Goal: Transaction & Acquisition: Purchase product/service

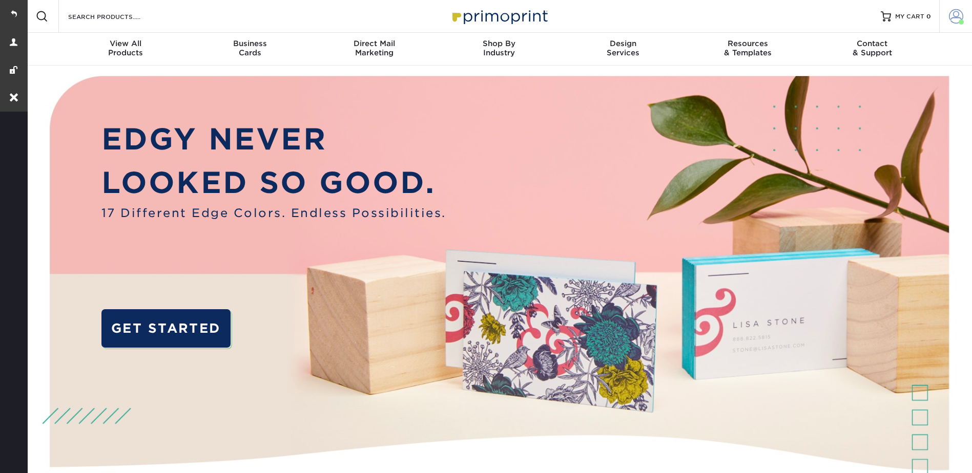
click at [952, 17] on span at bounding box center [955, 16] width 14 height 14
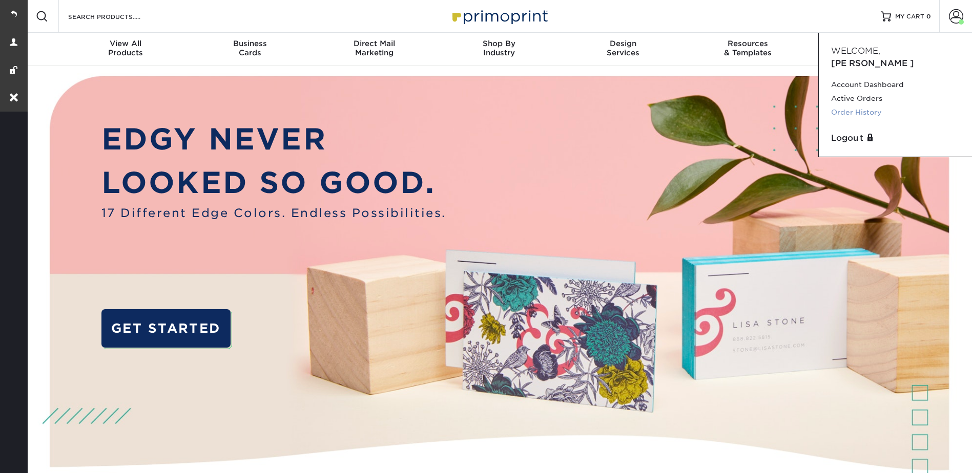
click at [863, 106] on link "Order History" at bounding box center [895, 113] width 129 height 14
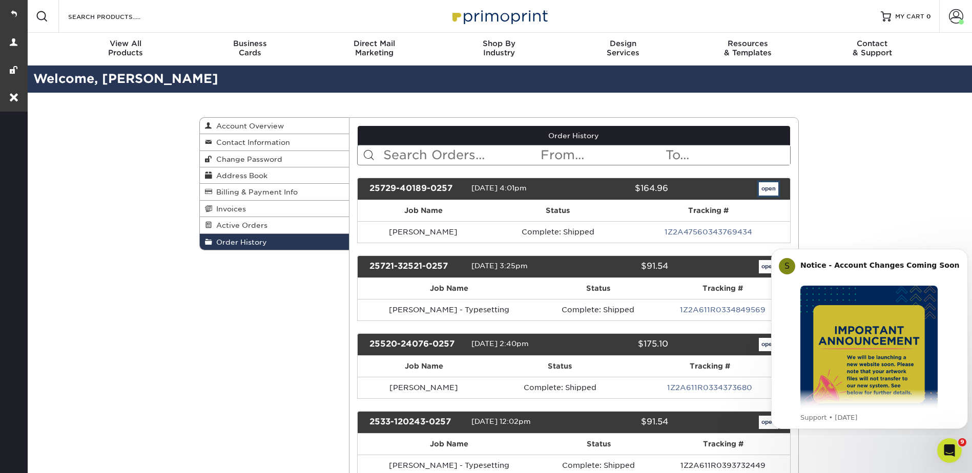
click at [770, 186] on link "open" at bounding box center [767, 188] width 19 height 13
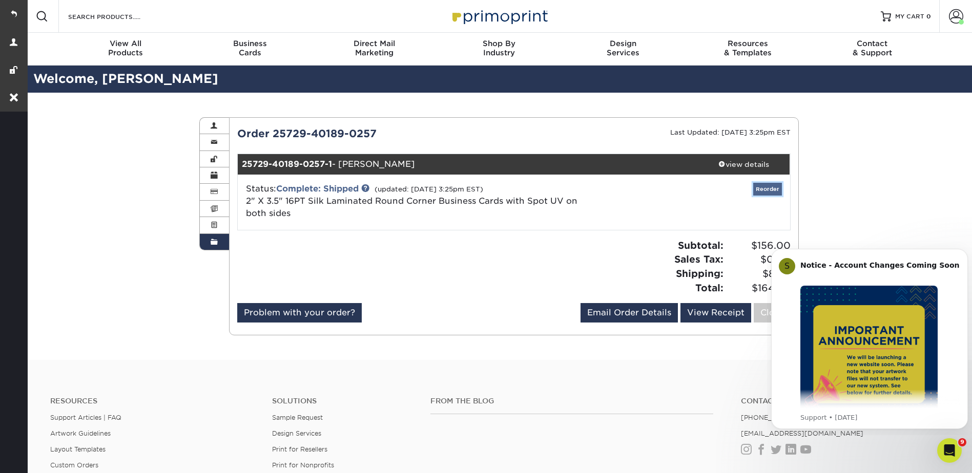
click at [766, 189] on link "Reorder" at bounding box center [767, 189] width 29 height 13
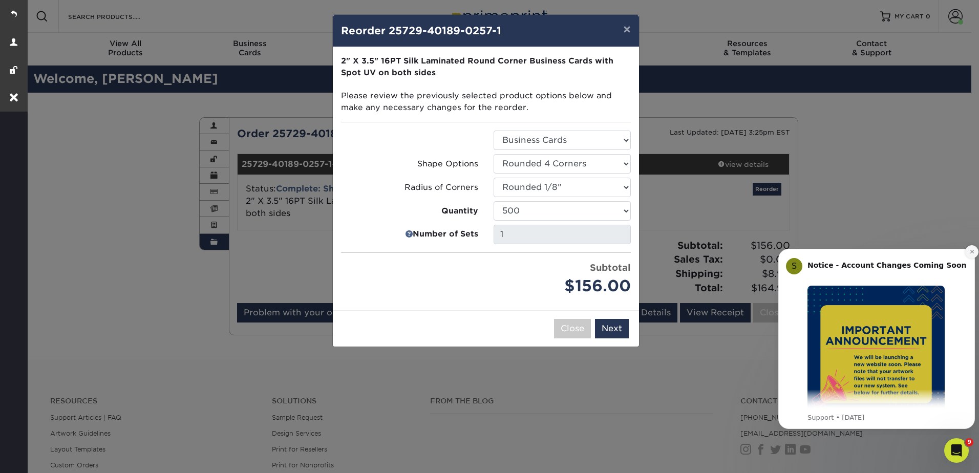
click at [971, 249] on icon "Dismiss notification" at bounding box center [972, 252] width 6 height 6
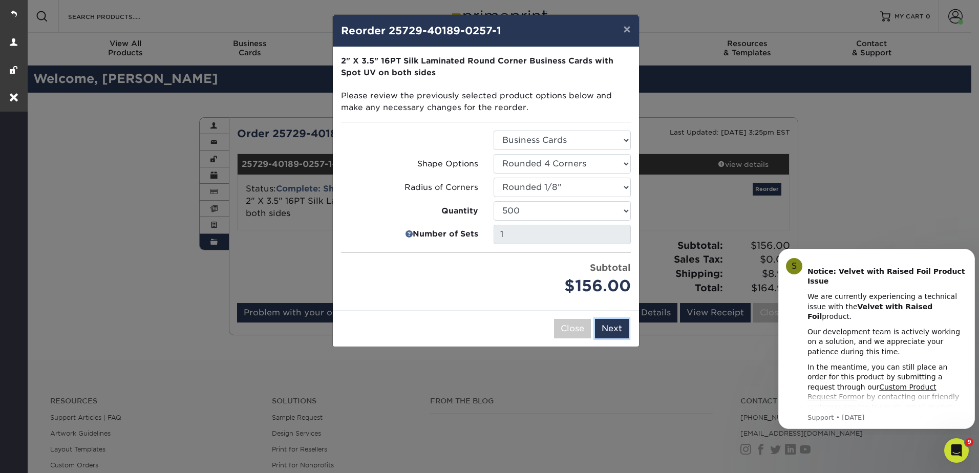
click at [619, 327] on button "Next" at bounding box center [612, 328] width 34 height 19
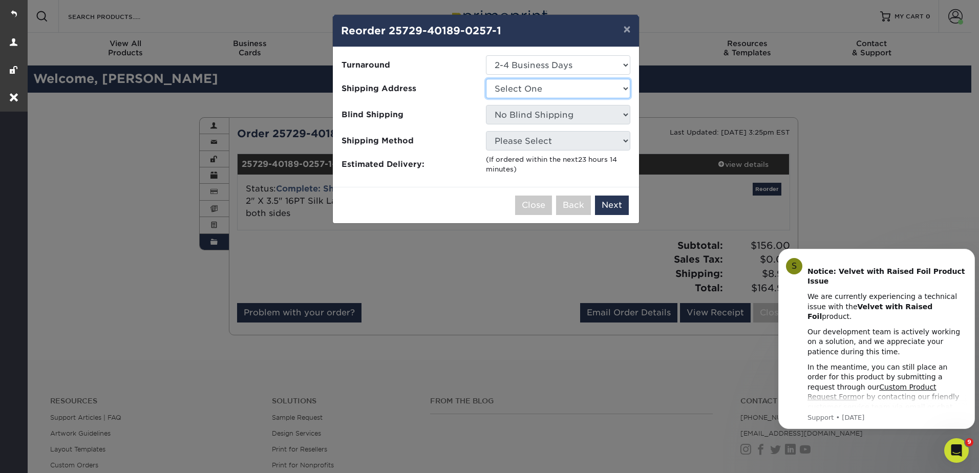
click at [511, 82] on select "Select One 1474 Harbert Ave Memphis, TN 38104 5808-A Long Creek Park Drive Amte…" at bounding box center [558, 88] width 144 height 19
drag, startPoint x: 511, startPoint y: 82, endPoint x: 511, endPoint y: 76, distance: 5.7
click at [511, 82] on select "Select One 1474 Harbert Ave Memphis, TN 38104 5808-A Long Creek Park Drive Amte…" at bounding box center [558, 88] width 144 height 19
click at [507, 57] on select "Select One 2-4 Business Days" at bounding box center [558, 64] width 144 height 19
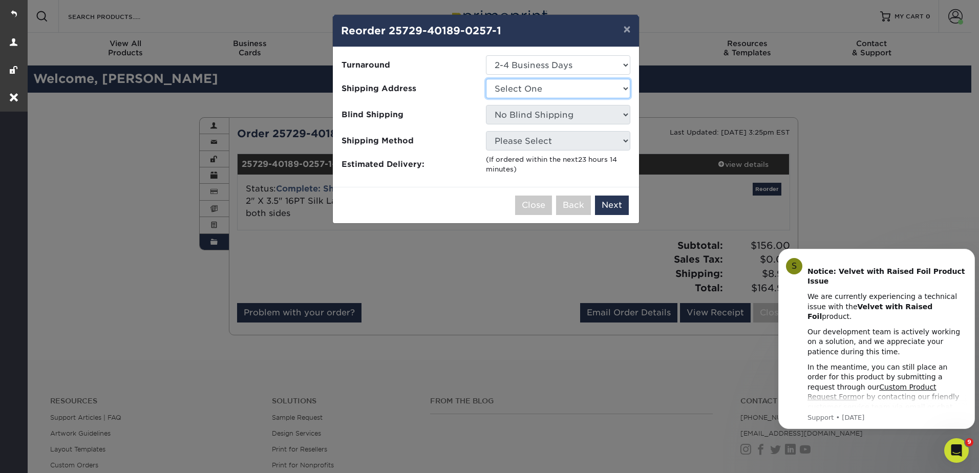
click at [510, 89] on select "Select One 1474 Harbert Ave Memphis, TN 38104 5808-A Long Creek Park Drive Amte…" at bounding box center [558, 88] width 144 height 19
click at [503, 88] on select "Select One 1474 Harbert Ave Memphis, TN 38104 5808-A Long Creek Park Drive Amte…" at bounding box center [558, 88] width 144 height 19
select select "11015"
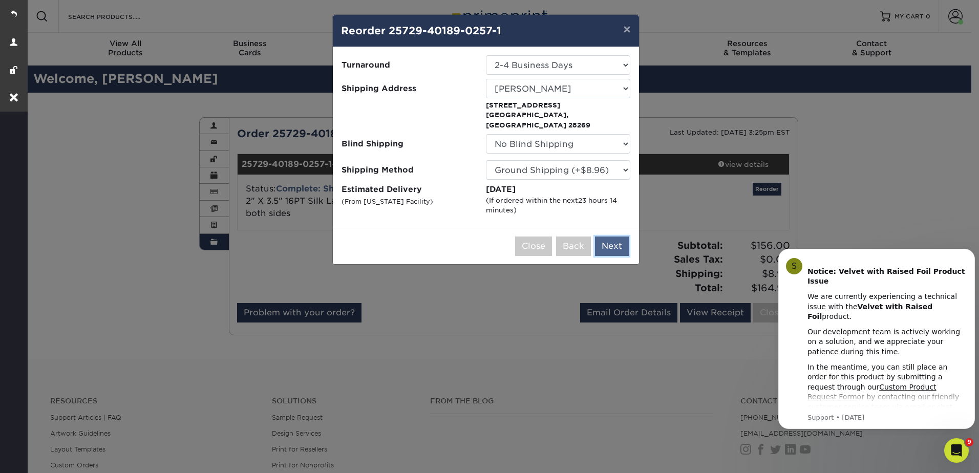
click at [614, 237] on button "Next" at bounding box center [612, 246] width 34 height 19
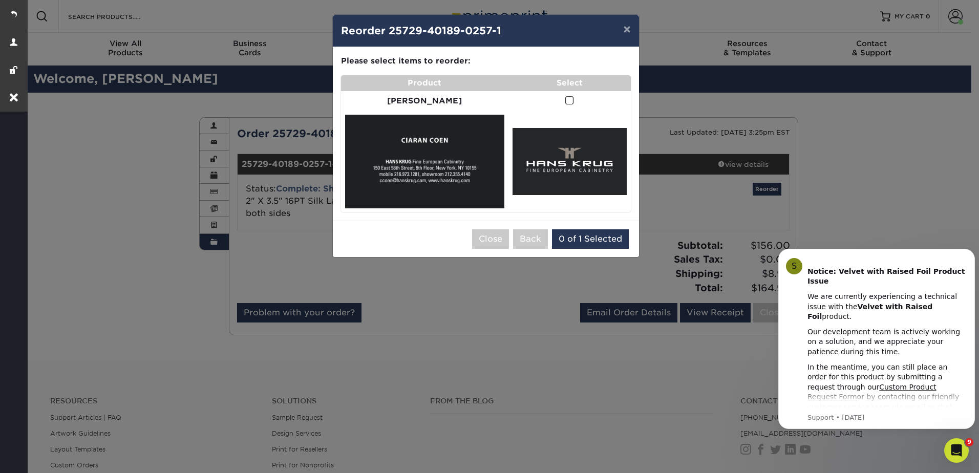
click at [565, 97] on span at bounding box center [569, 101] width 9 height 10
click at [0, 0] on input "checkbox" at bounding box center [0, 0] width 0 height 0
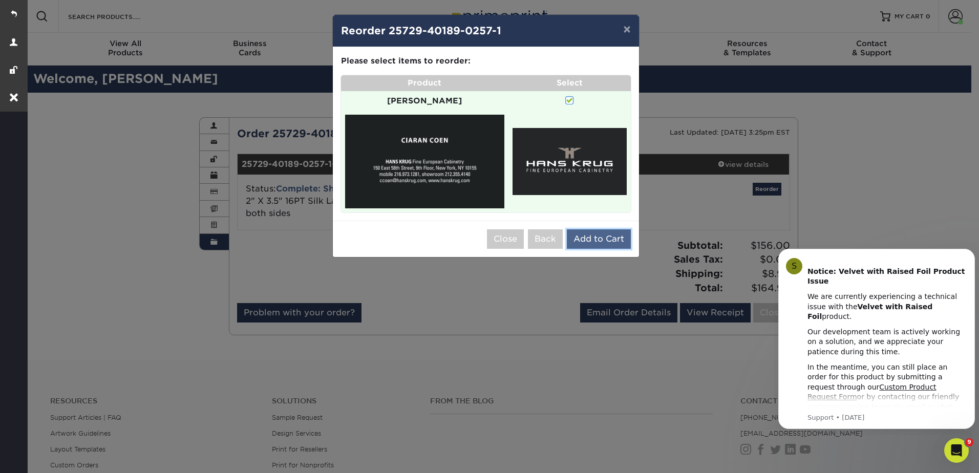
click at [584, 233] on button "Add to Cart" at bounding box center [599, 238] width 64 height 19
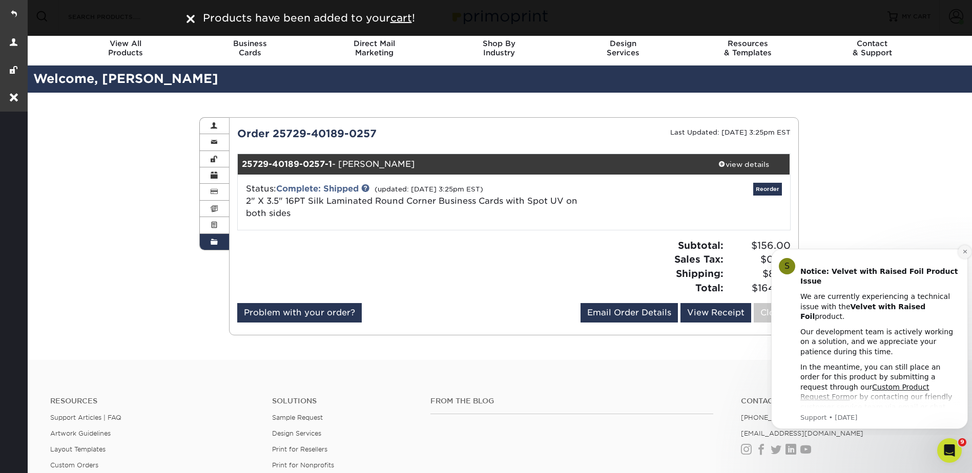
click at [962, 250] on icon "Dismiss notification" at bounding box center [965, 252] width 6 height 6
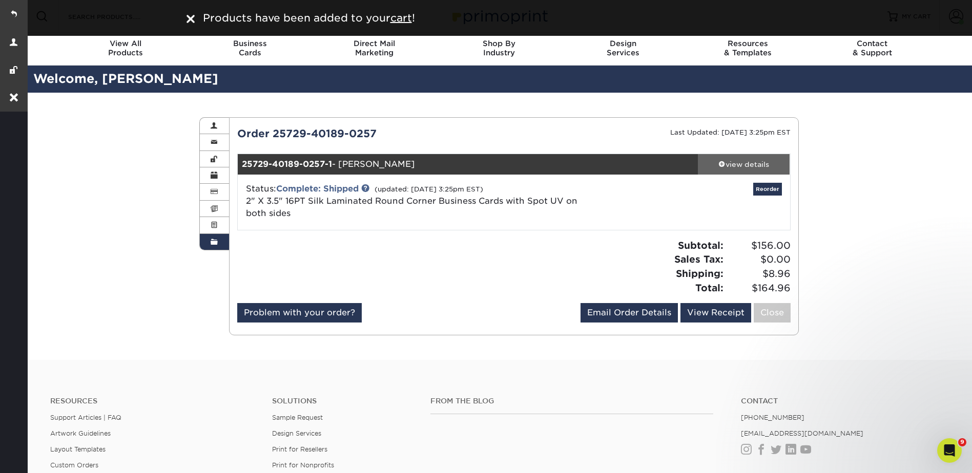
click at [735, 166] on div "view details" at bounding box center [744, 164] width 92 height 10
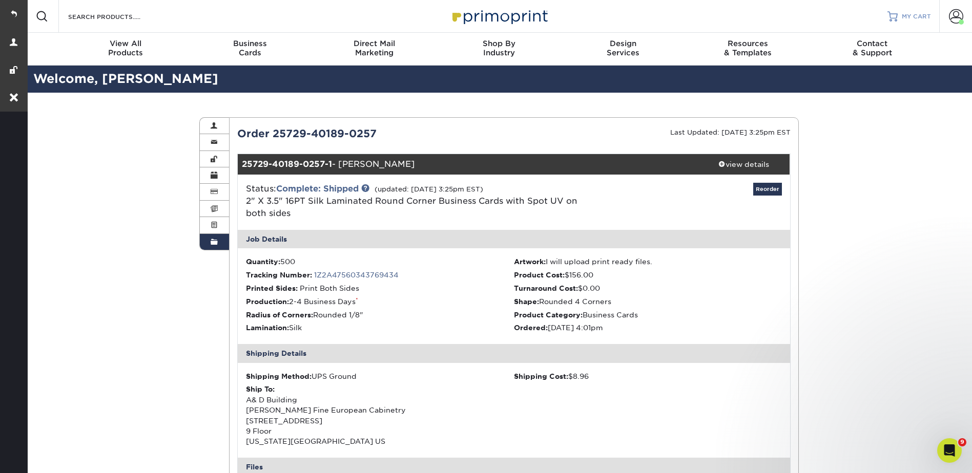
click at [910, 14] on span "MY CART" at bounding box center [915, 16] width 29 height 9
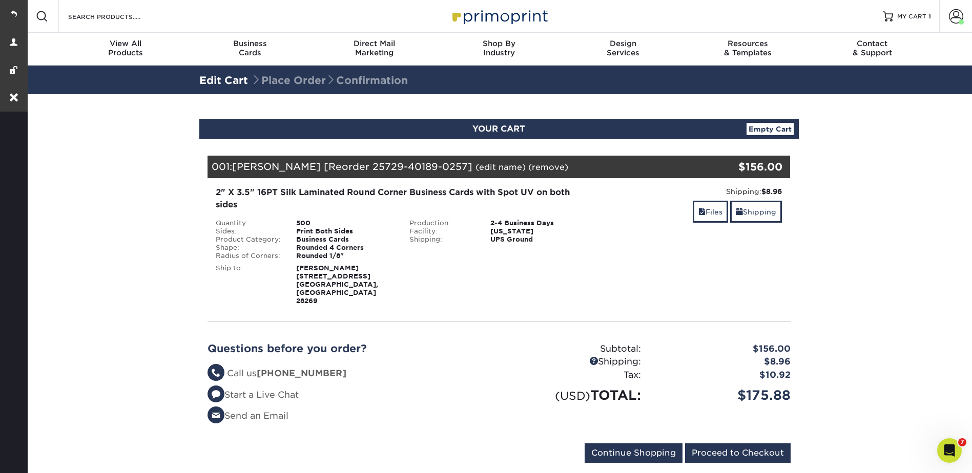
click at [475, 164] on link "(edit name)" at bounding box center [500, 167] width 50 height 10
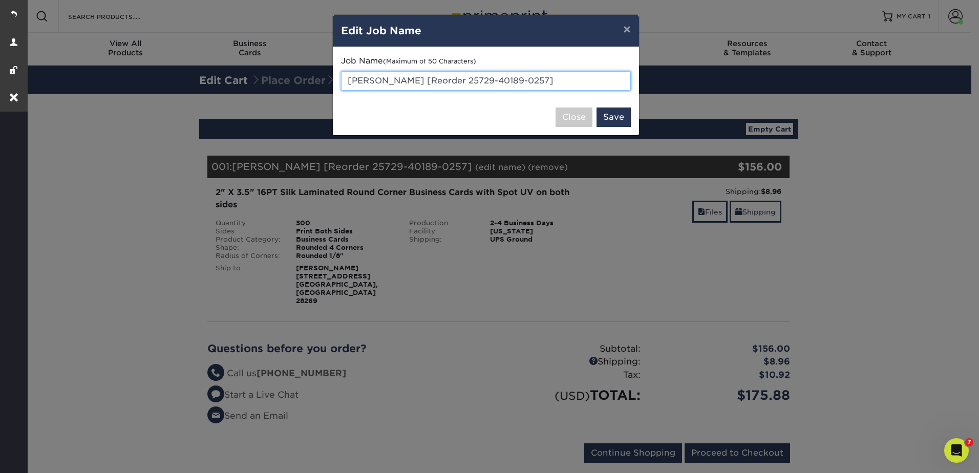
drag, startPoint x: 519, startPoint y: 82, endPoint x: 333, endPoint y: 83, distance: 186.4
click at [333, 83] on div "Job Name (Maximum of 50 Characters) CIARAN COEN [Reorder 25729-40189-0257]" at bounding box center [486, 73] width 306 height 52
paste input "Todd Neikirk"
type input "[PERSON_NAME] Typesetting"
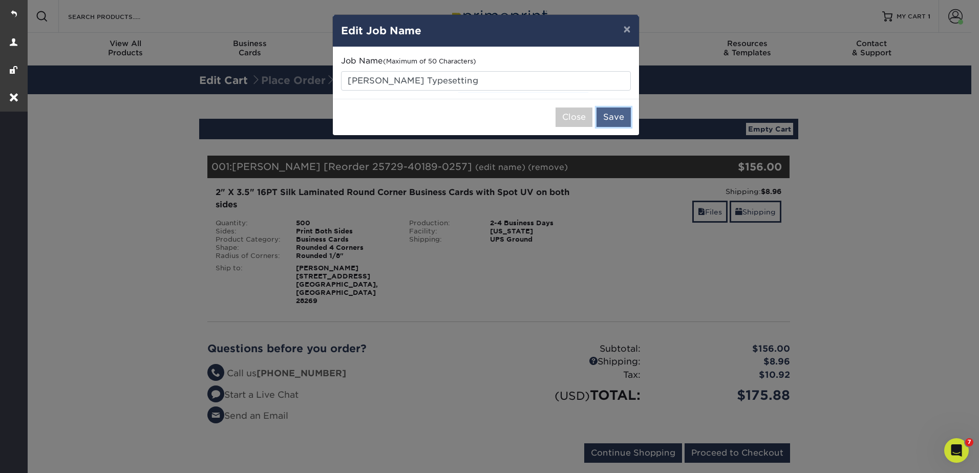
click at [604, 112] on button "Save" at bounding box center [614, 117] width 34 height 19
click at [709, 214] on div "× Edit Job Name Job Name (Maximum of 50 Characters) Todd Neikirk Typesetting Cl…" at bounding box center [489, 236] width 979 height 473
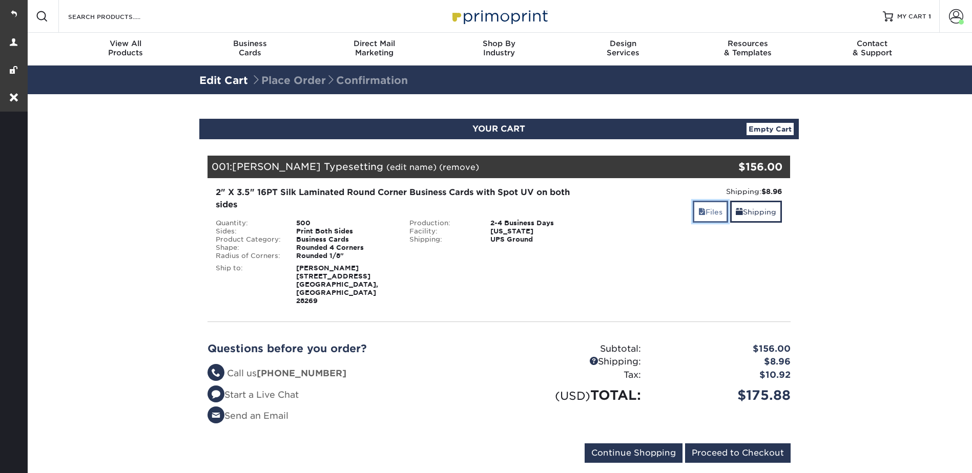
click at [698, 209] on span at bounding box center [701, 212] width 7 height 8
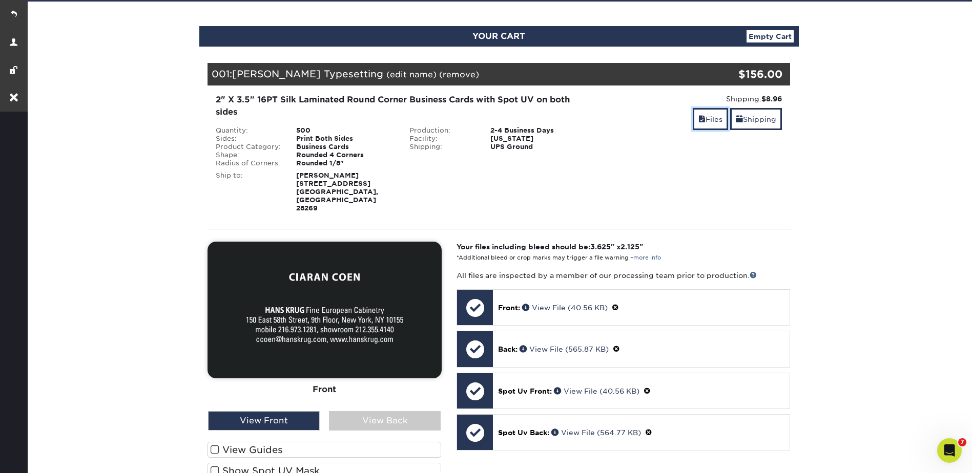
scroll to position [256, 0]
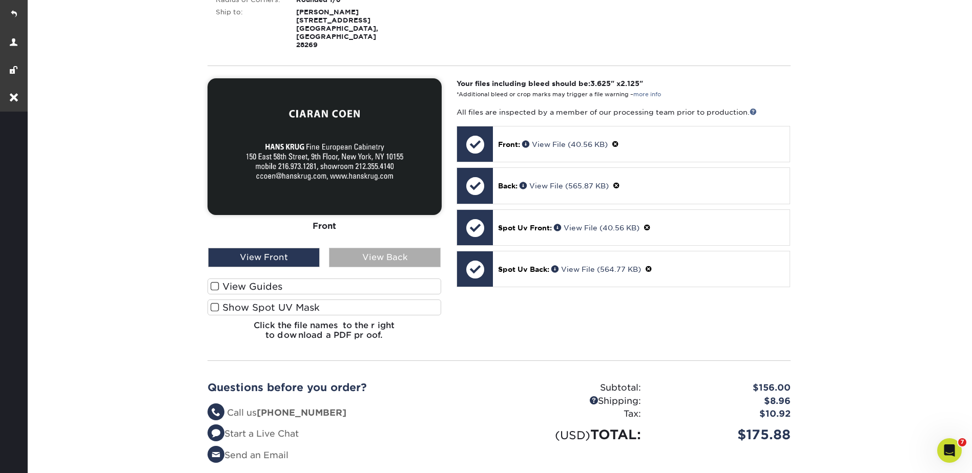
click at [381, 248] on div "View Back" at bounding box center [385, 257] width 112 height 19
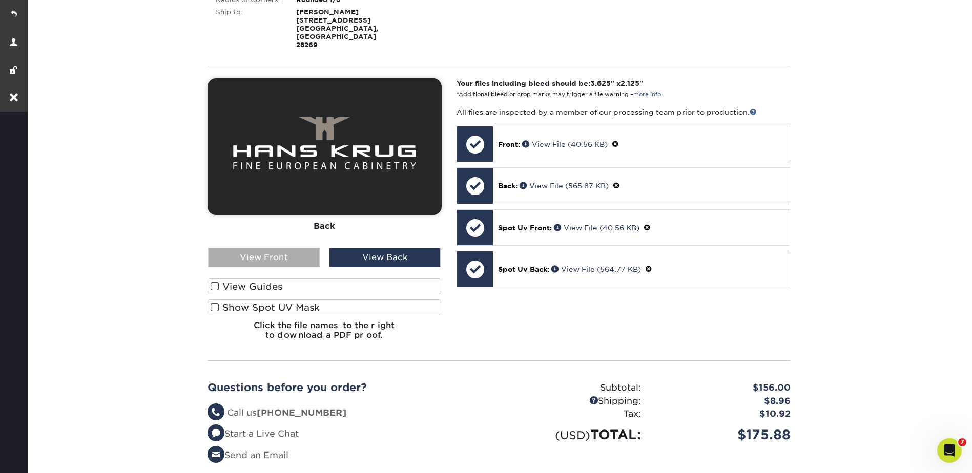
click at [290, 248] on div "View Front" at bounding box center [264, 257] width 112 height 19
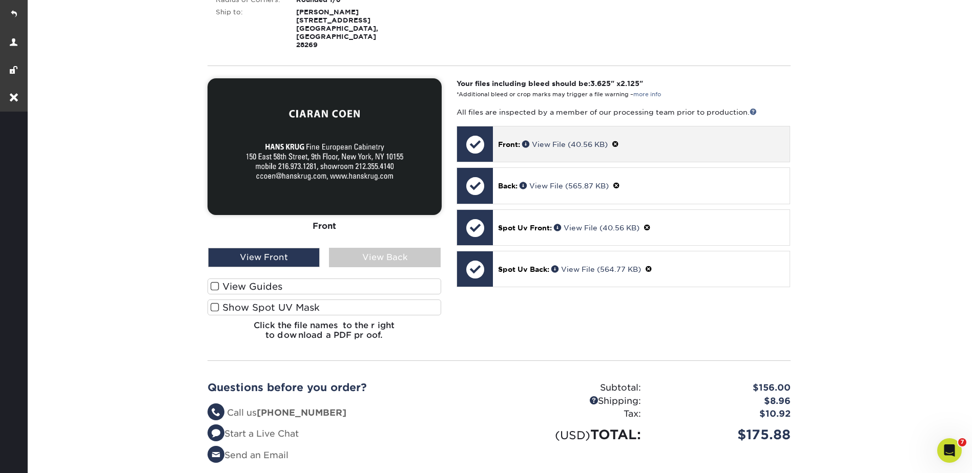
click at [613, 139] on p "Front: View File (40.56 KB)" at bounding box center [641, 144] width 286 height 11
click at [617, 140] on span at bounding box center [614, 144] width 7 height 8
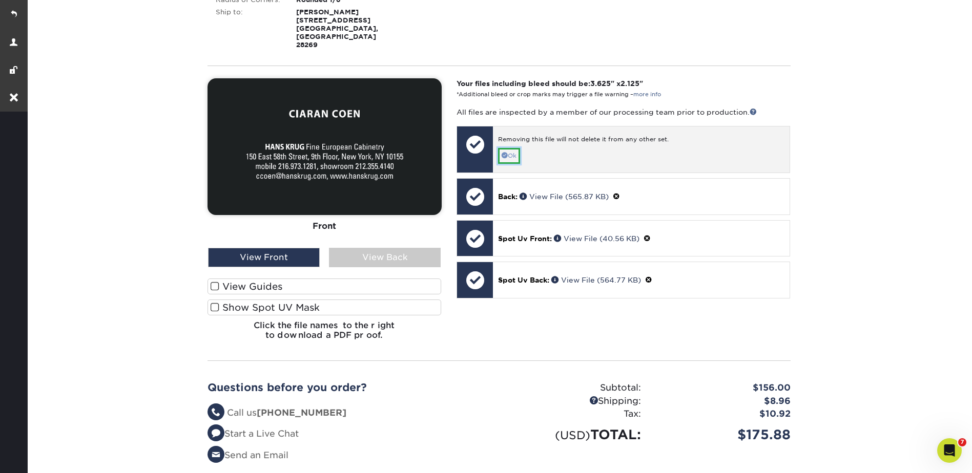
click at [516, 148] on link "Ok" at bounding box center [509, 156] width 22 height 16
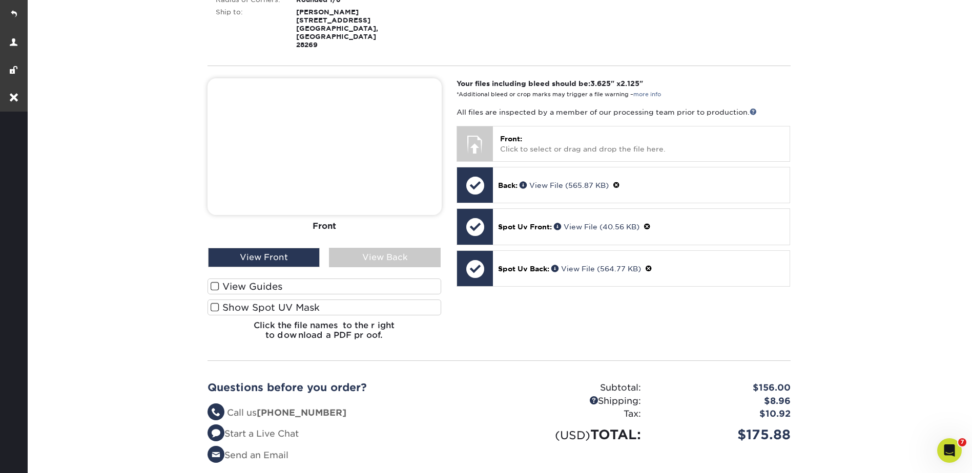
click at [356, 300] on label "Show Spot UV Mask" at bounding box center [324, 308] width 234 height 16
click at [0, 0] on input "Show Spot UV Mask" at bounding box center [0, 0] width 0 height 0
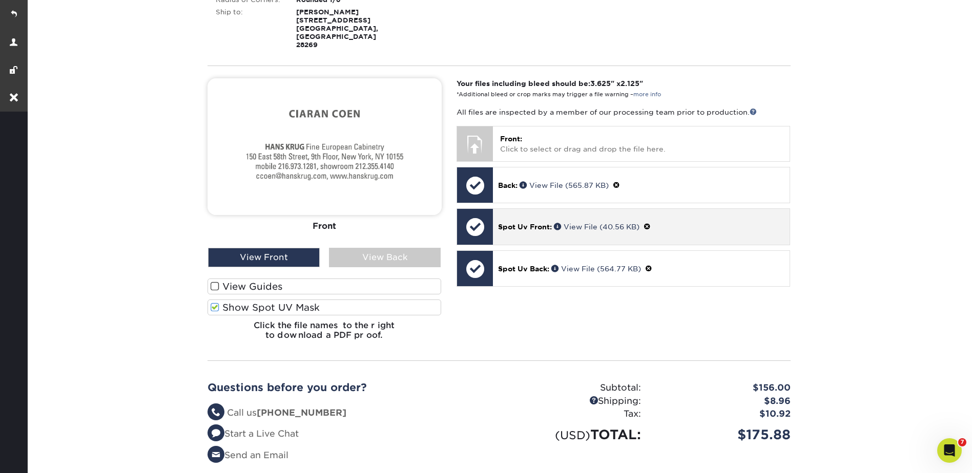
drag, startPoint x: 650, startPoint y: 209, endPoint x: 645, endPoint y: 211, distance: 5.3
click at [650, 223] on span at bounding box center [646, 227] width 7 height 8
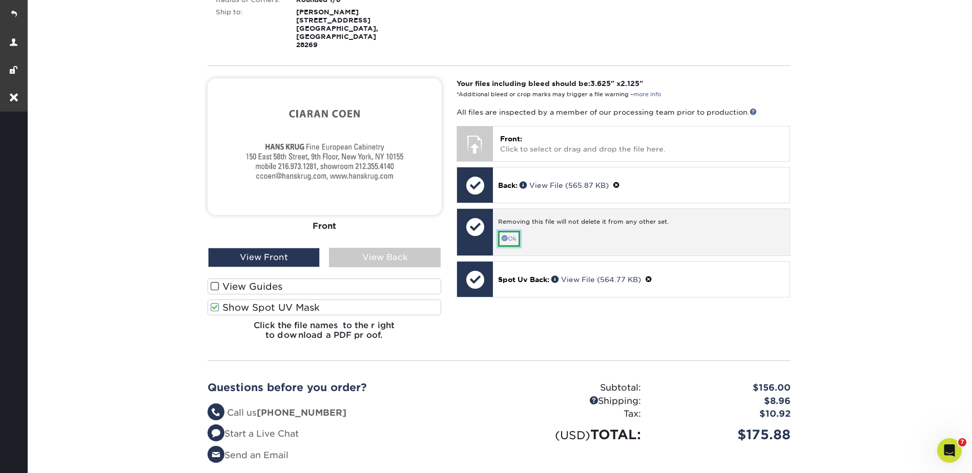
click at [512, 231] on link "Ok" at bounding box center [509, 239] width 22 height 16
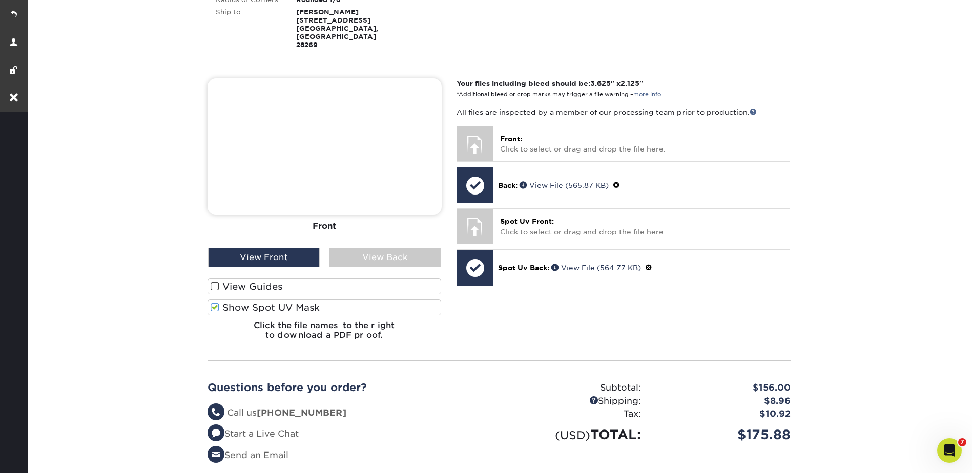
click at [796, 153] on div "Your files including bleed should be: 3.625 " x 2.125 " *Additional bleed or cr…" at bounding box center [623, 213] width 349 height 270
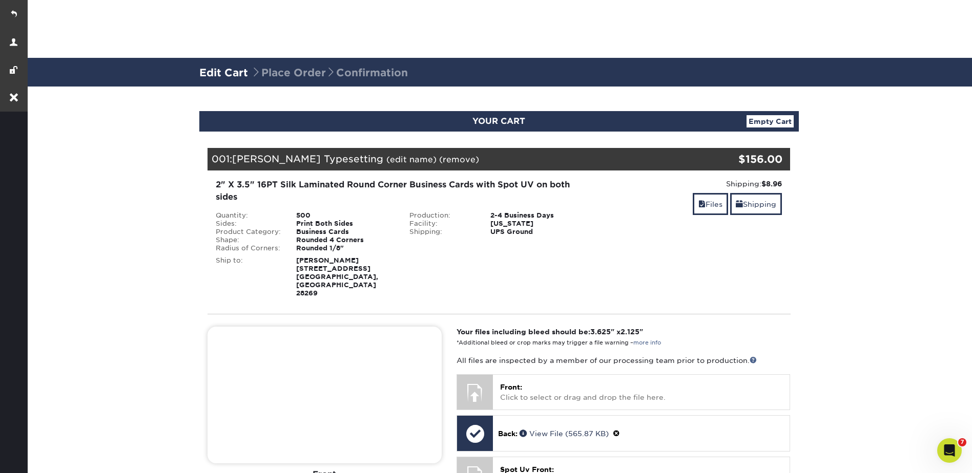
scroll to position [0, 0]
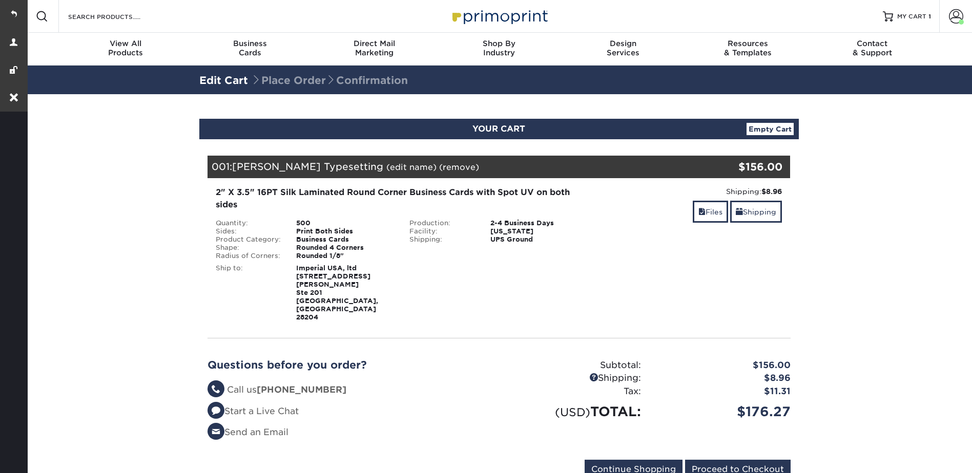
click at [17, 15] on html "Resources Menu Search Products Account Welcome, [PERSON_NAME] Account Dashboard…" at bounding box center [486, 408] width 972 height 816
click at [24, 16] on link at bounding box center [14, 14] width 28 height 28
